Goal: Navigation & Orientation: Find specific page/section

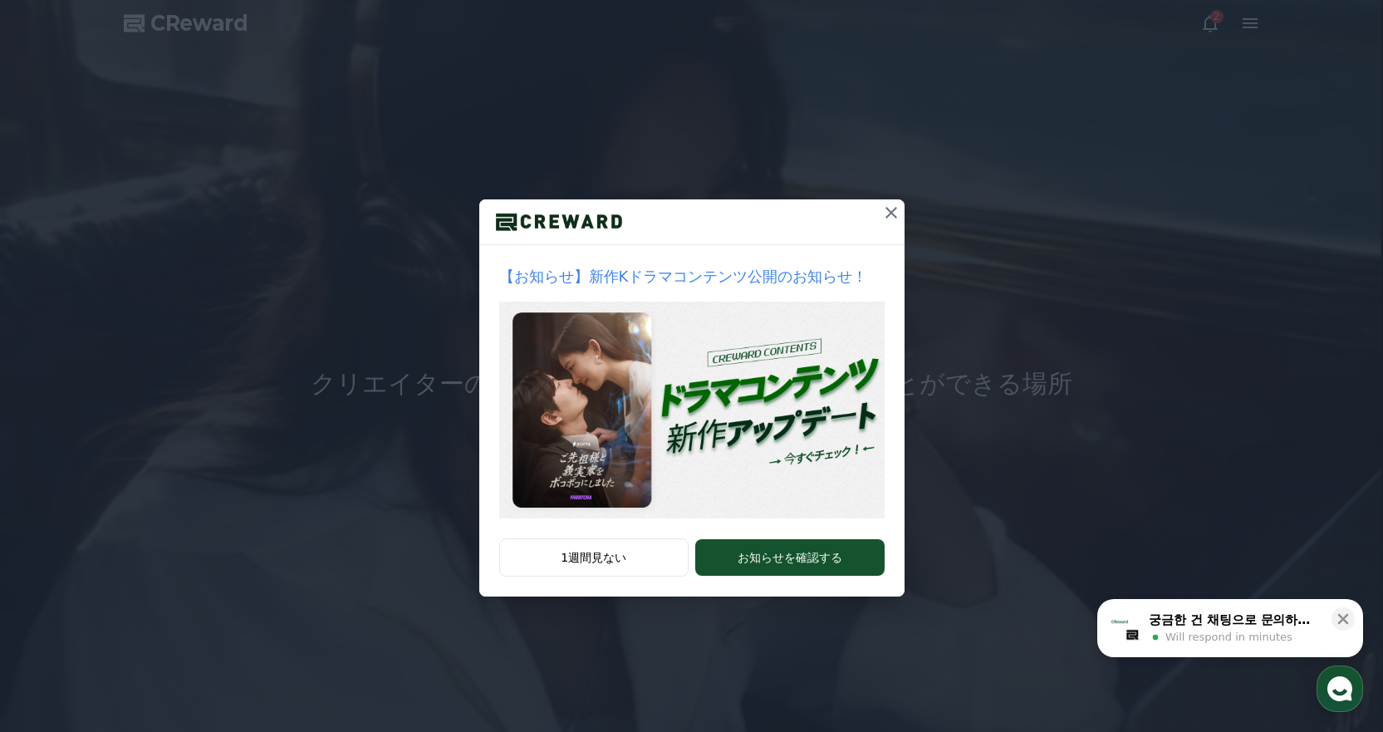
drag, startPoint x: 887, startPoint y: 212, endPoint x: 896, endPoint y: 207, distance: 10.4
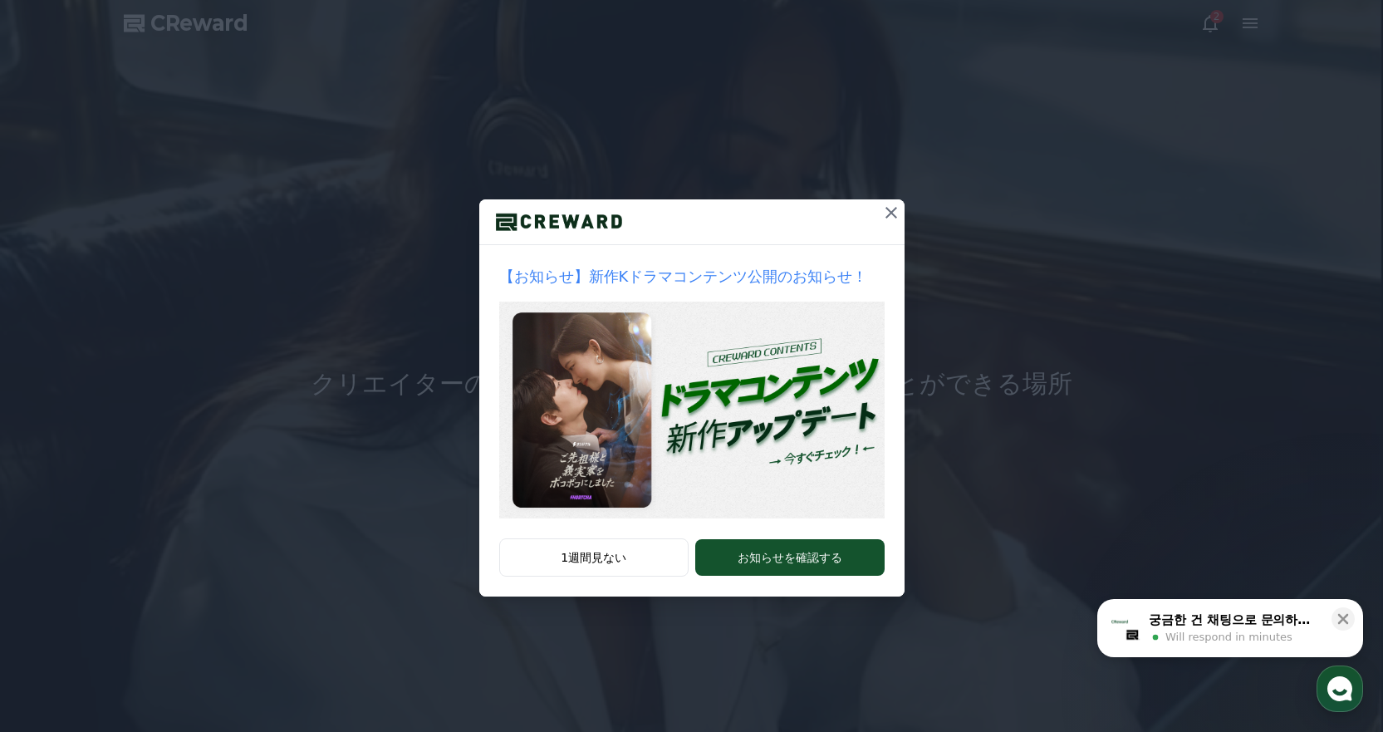
click at [887, 212] on icon at bounding box center [892, 213] width 20 height 20
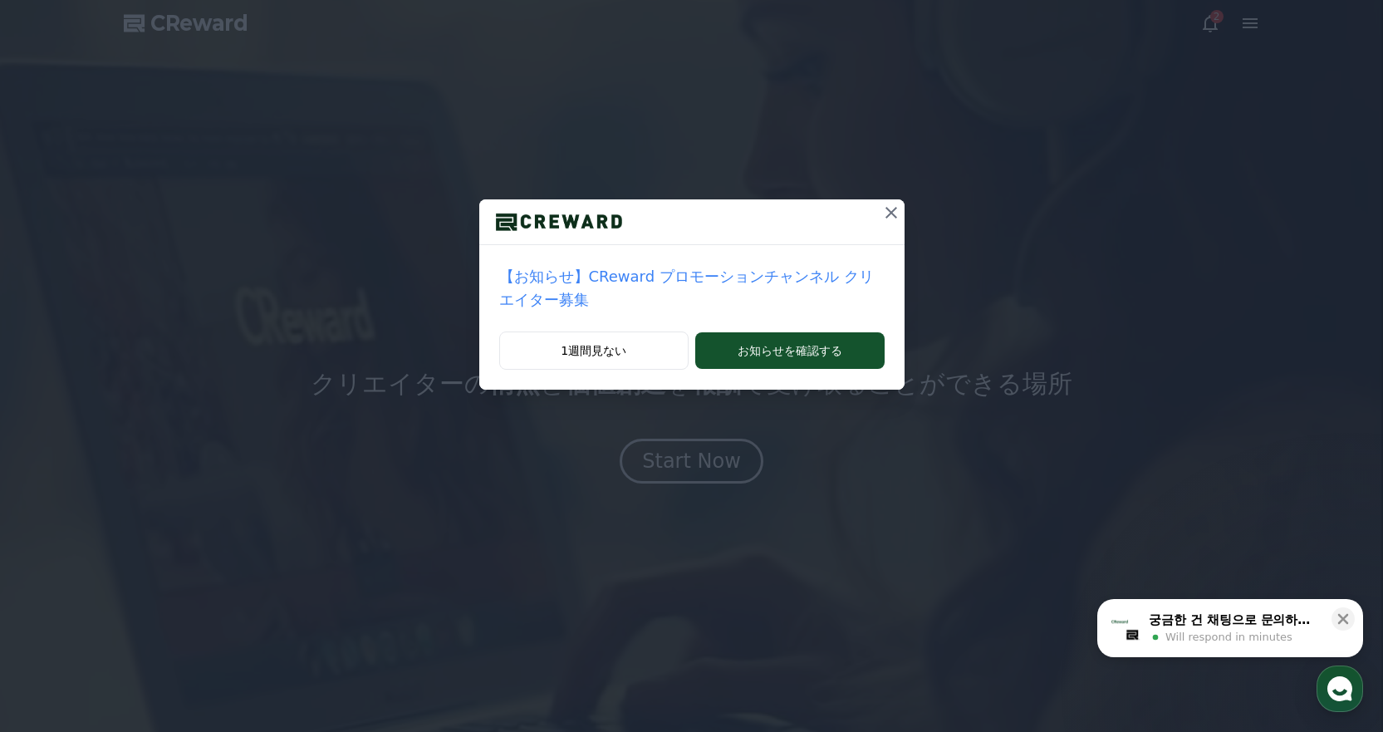
click at [882, 209] on icon at bounding box center [892, 213] width 20 height 20
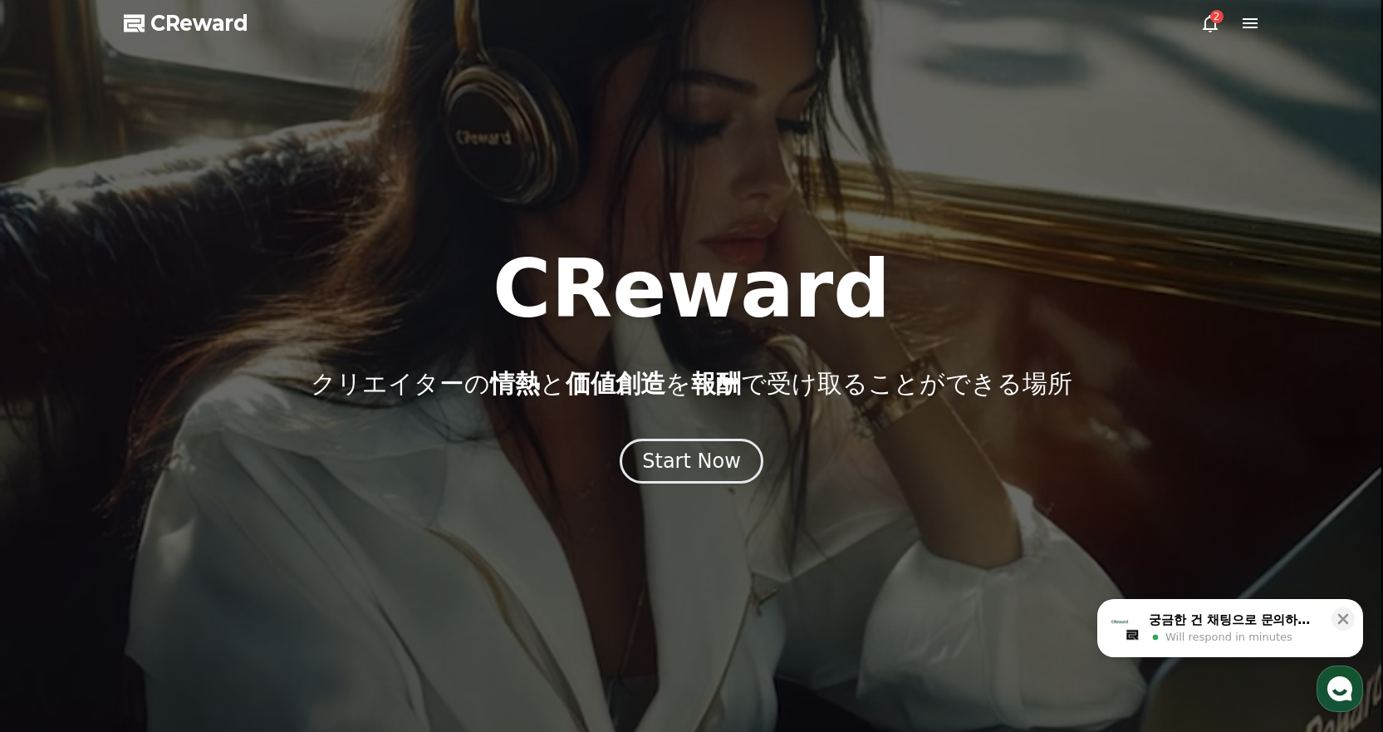
click at [1245, 29] on icon at bounding box center [1250, 23] width 20 height 20
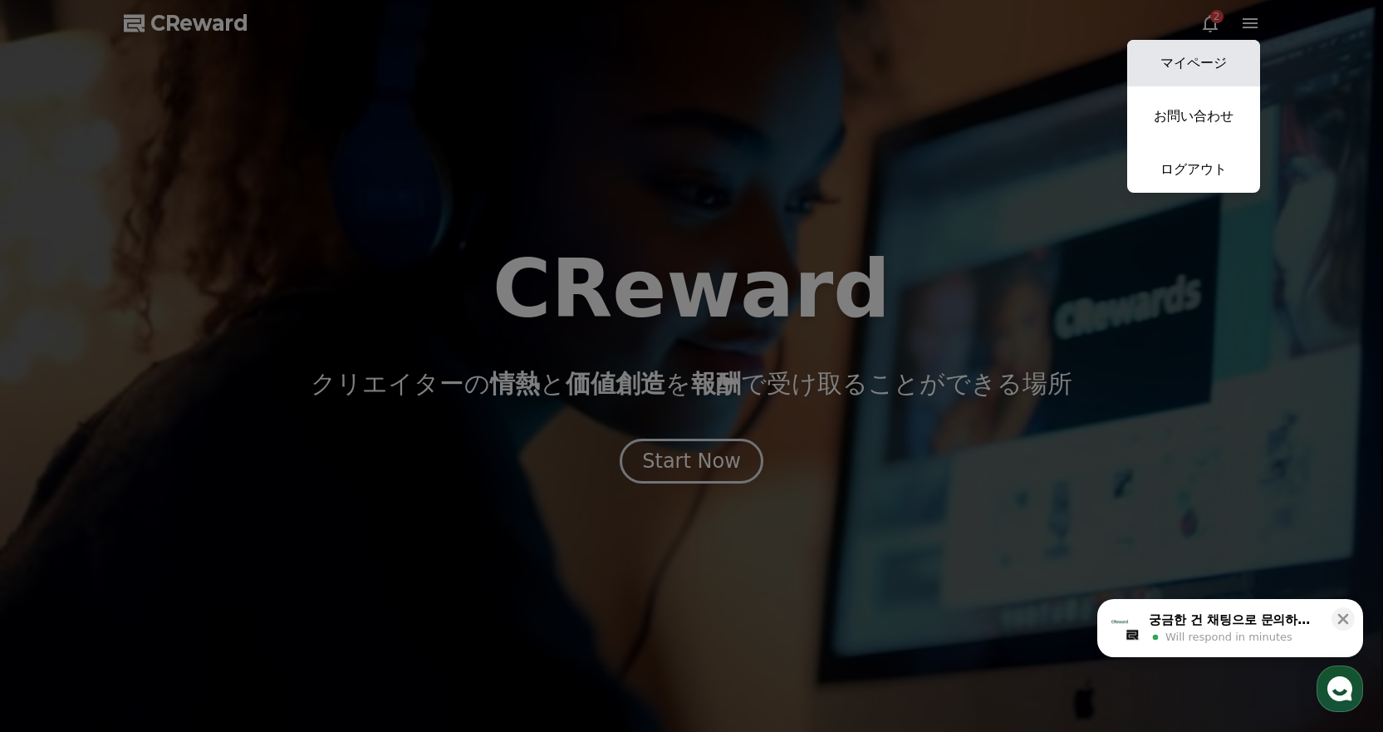
click at [1206, 52] on link "マイページ" at bounding box center [1193, 63] width 133 height 47
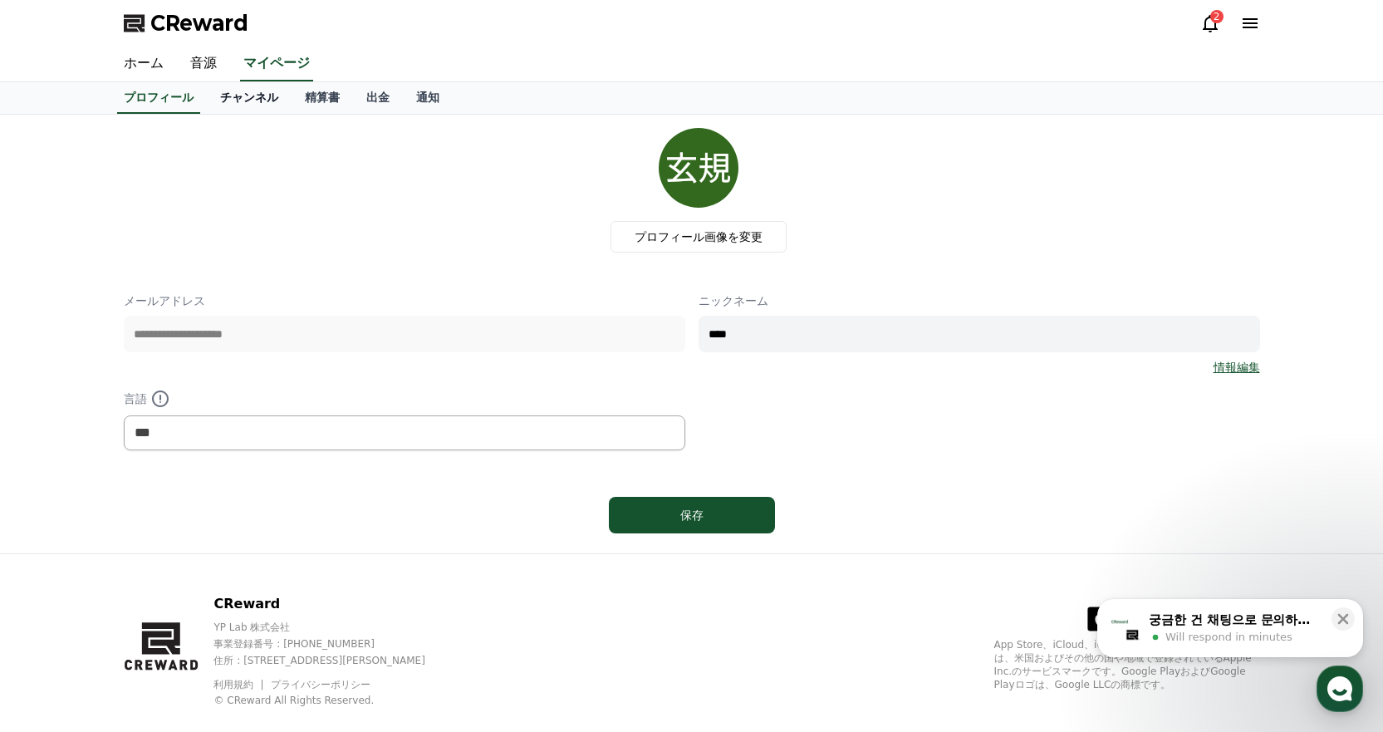
click at [230, 106] on link "チャンネル" at bounding box center [249, 98] width 85 height 32
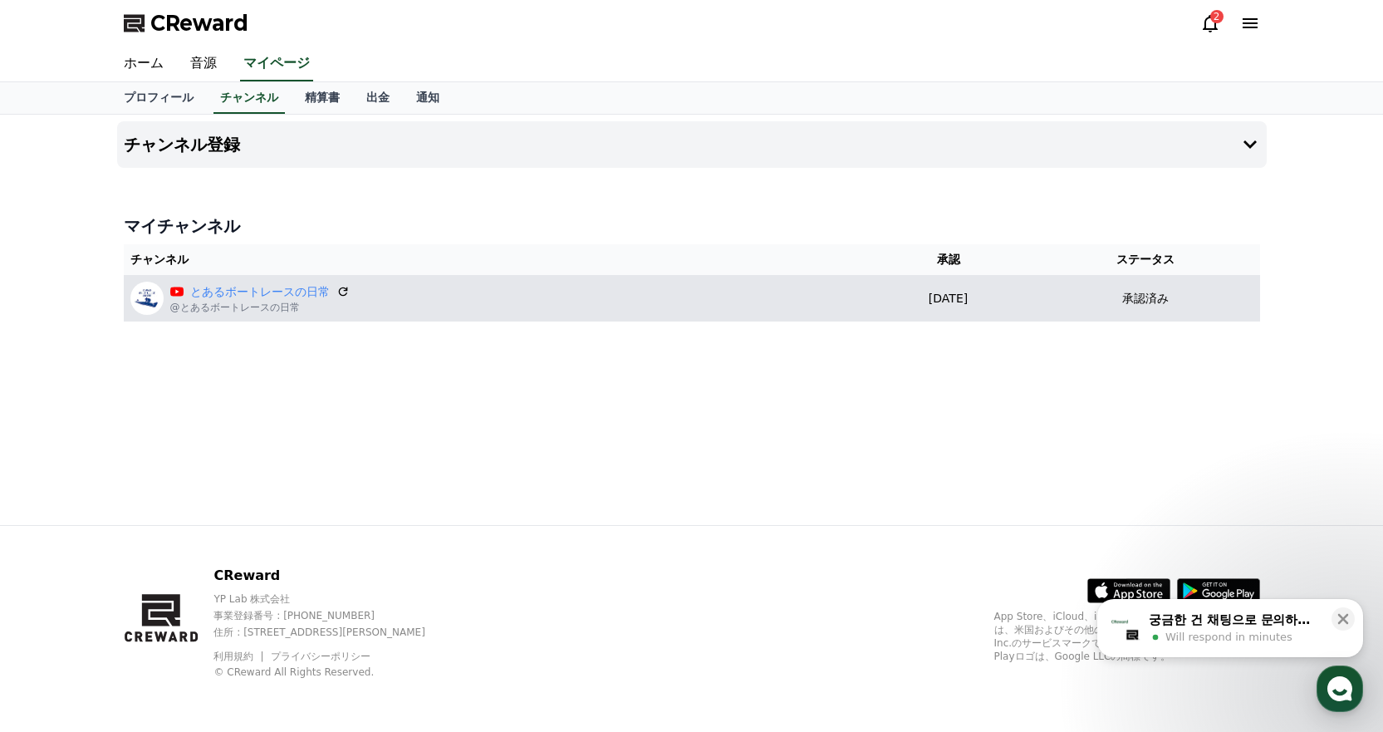
click at [872, 287] on td "[DATE] 07-07" at bounding box center [949, 298] width 168 height 47
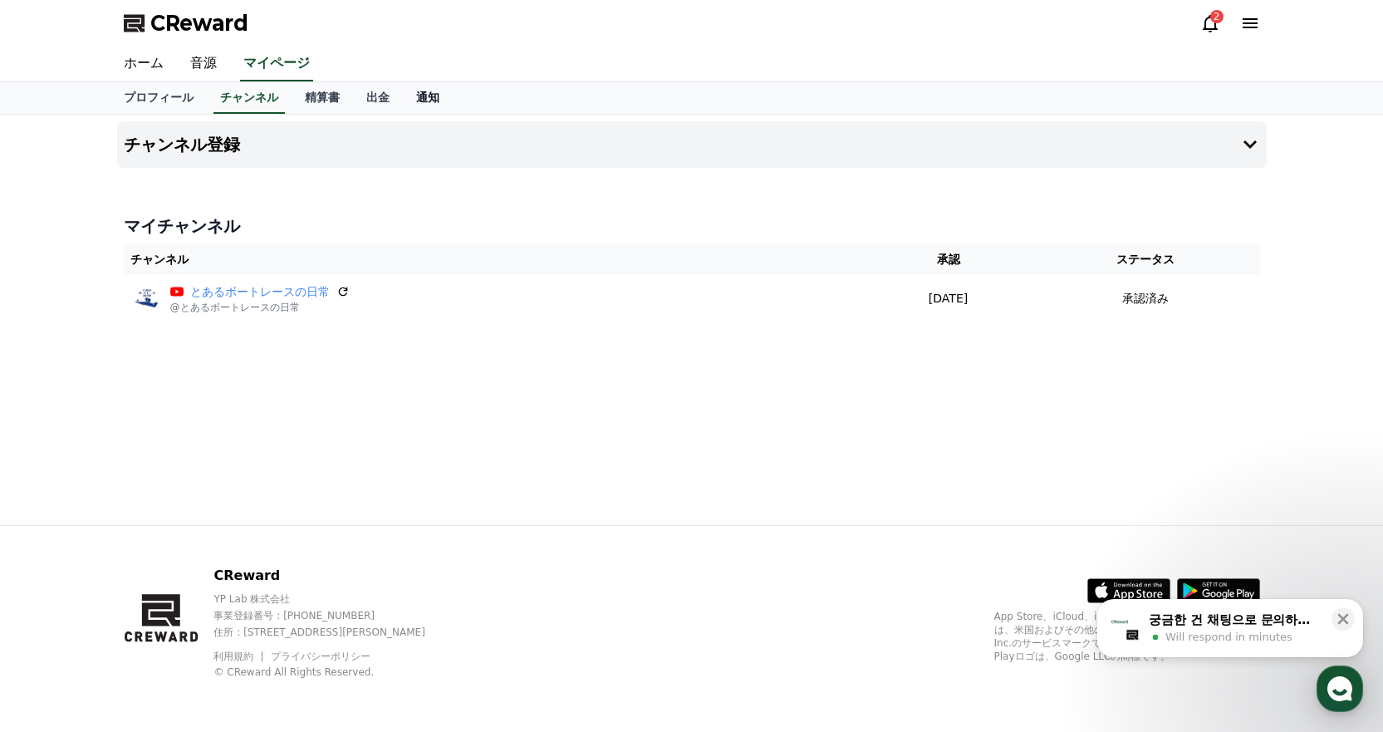
click at [403, 101] on link "通知" at bounding box center [428, 98] width 50 height 32
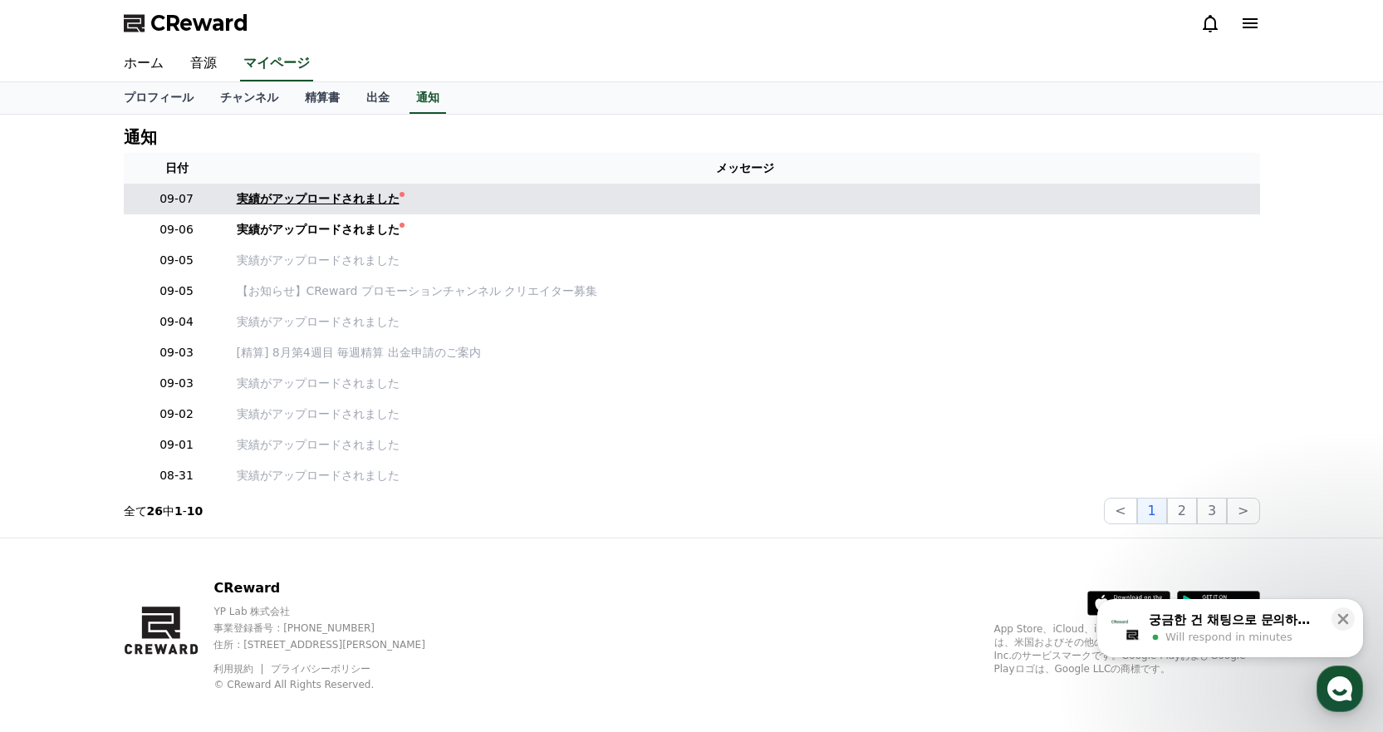
click at [302, 202] on div "実績がアップロードされました" at bounding box center [318, 198] width 163 height 17
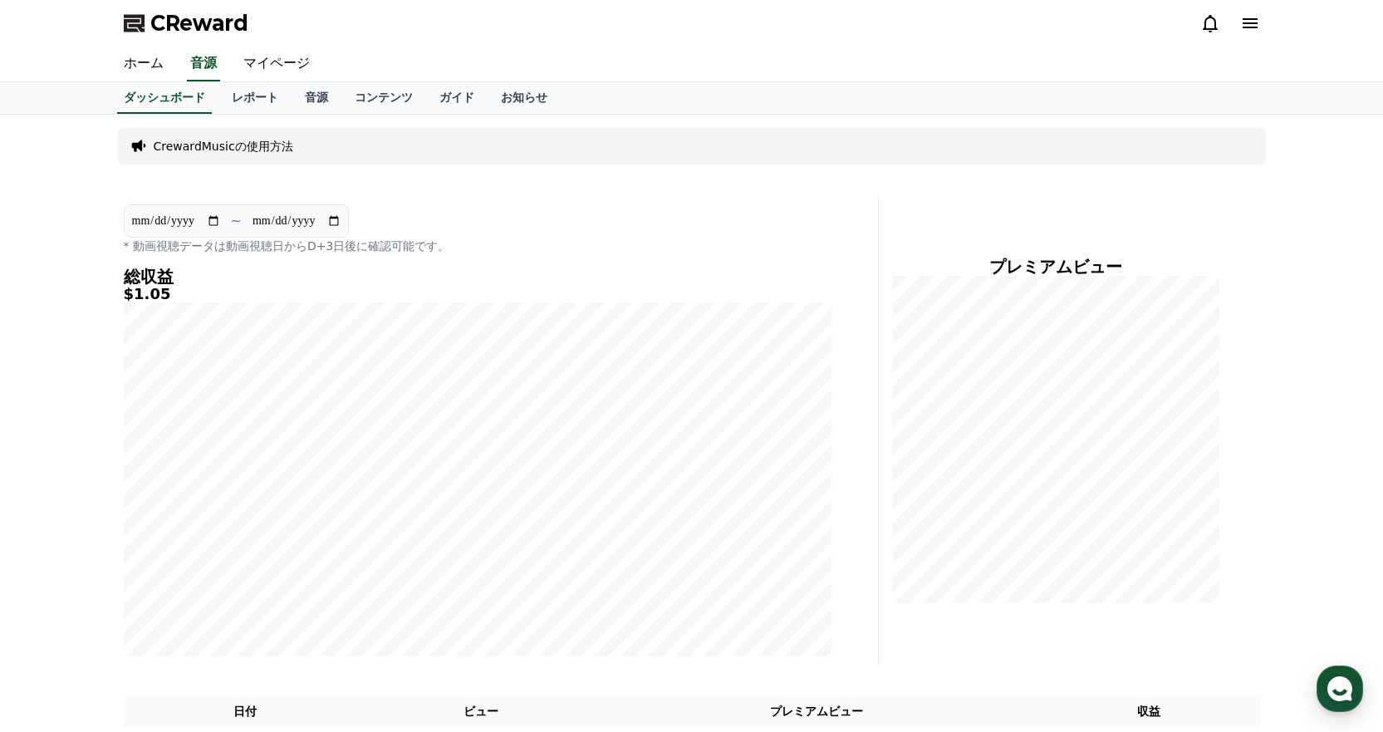
click at [714, 69] on div "ホーム 音源 マイページ" at bounding box center [692, 64] width 1163 height 35
